Goal: Task Accomplishment & Management: Manage account settings

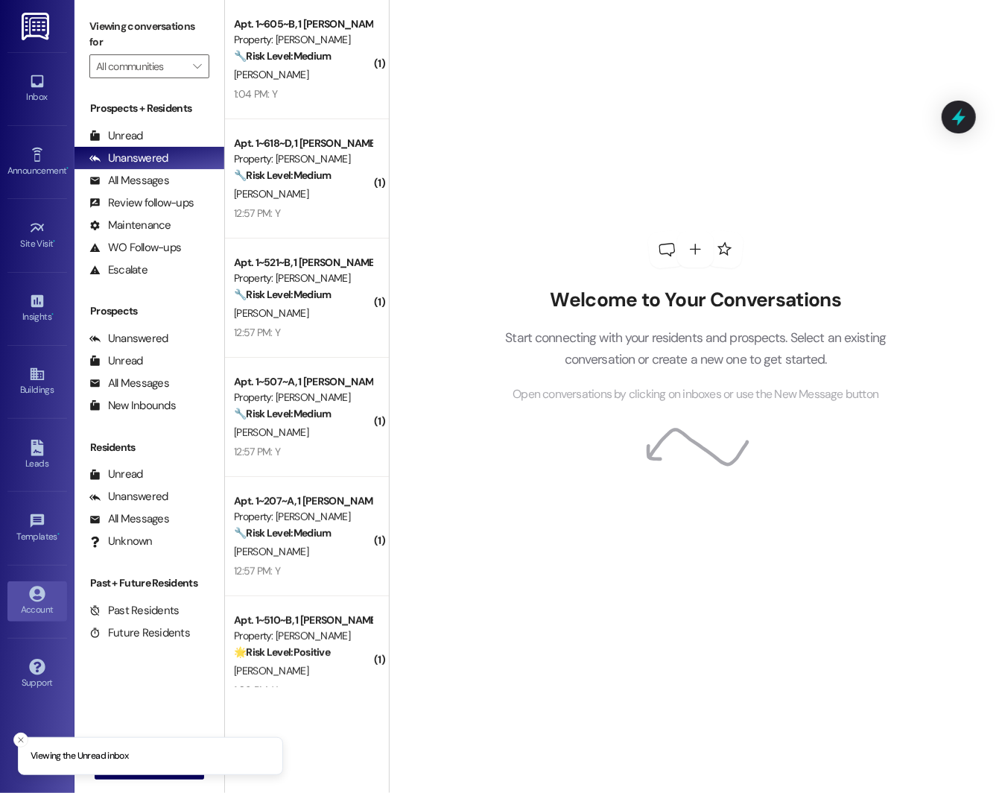
click at [22, 602] on div "Account" at bounding box center [37, 609] width 74 height 15
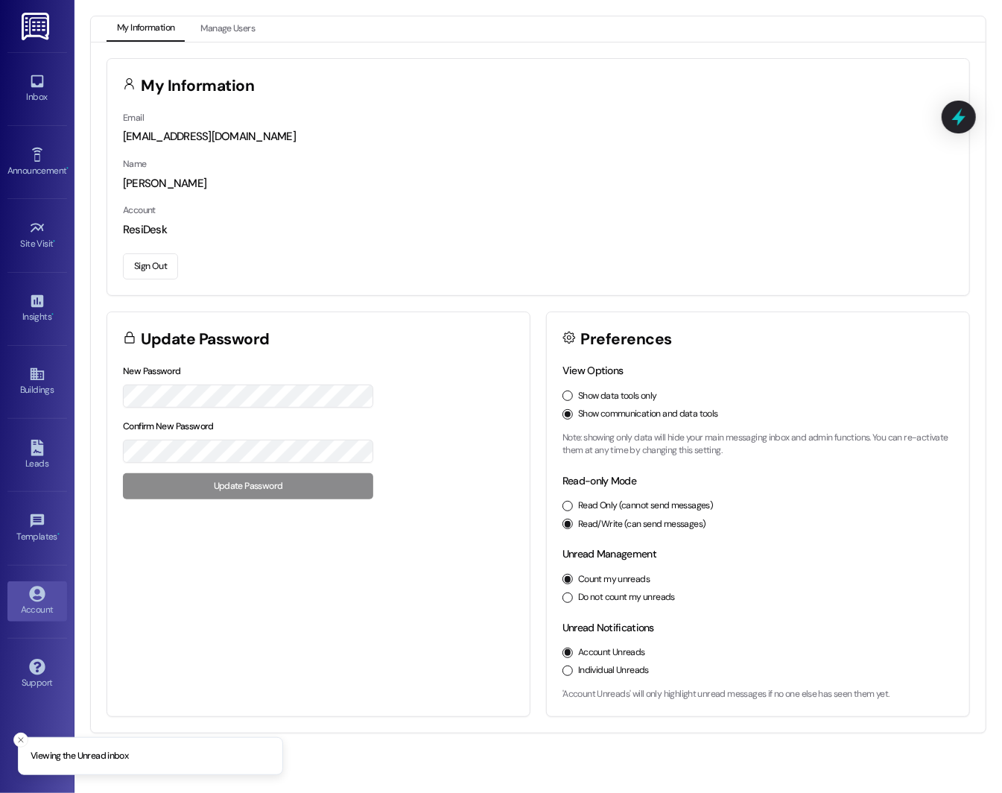
click at [146, 270] on button "Sign Out" at bounding box center [150, 266] width 55 height 26
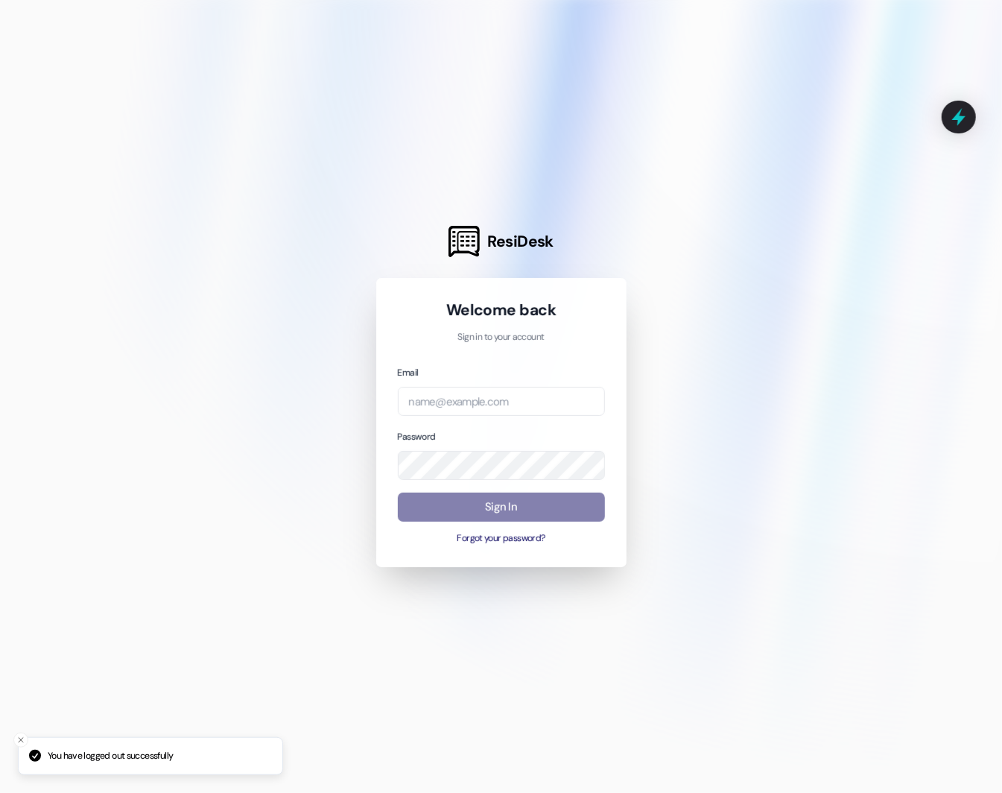
click at [494, 416] on div "Email Password Sign In Forgot your password?" at bounding box center [501, 454] width 207 height 181
click at [489, 400] on input "email" at bounding box center [501, 401] width 207 height 29
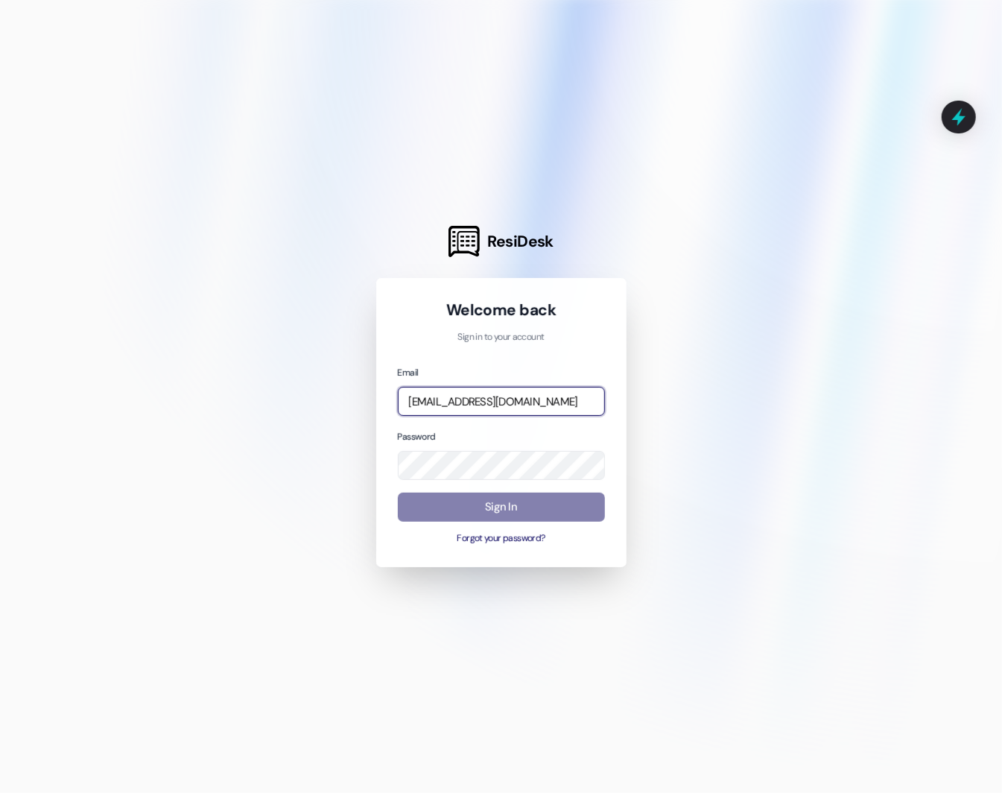
type input "[EMAIL_ADDRESS][DOMAIN_NAME]"
